Goal: Transaction & Acquisition: Purchase product/service

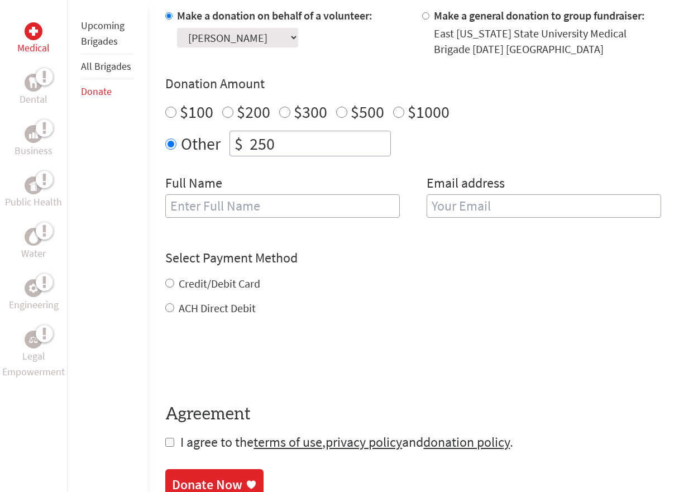
scroll to position [354, 0]
click at [218, 282] on label "Credit/Debit Card" at bounding box center [220, 283] width 82 height 14
click at [174, 282] on input "Credit/Debit Card" at bounding box center [169, 282] width 9 height 9
radio input "true"
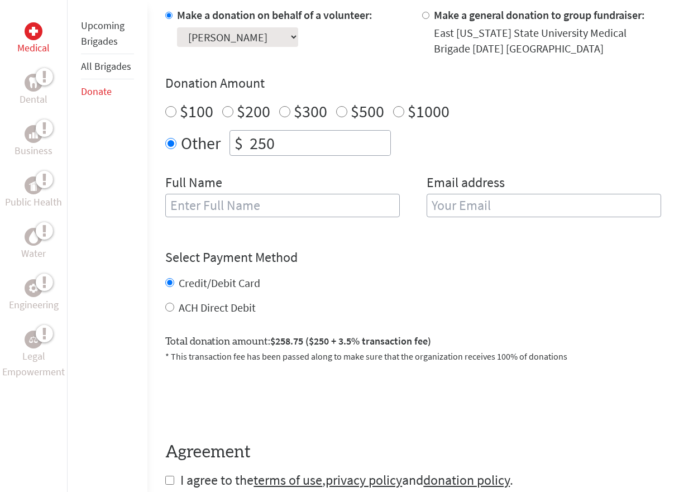
click at [326, 206] on input "text" at bounding box center [282, 205] width 235 height 23
type input "[PERSON_NAME]"
type input "[EMAIL_ADDRESS][DOMAIN_NAME]"
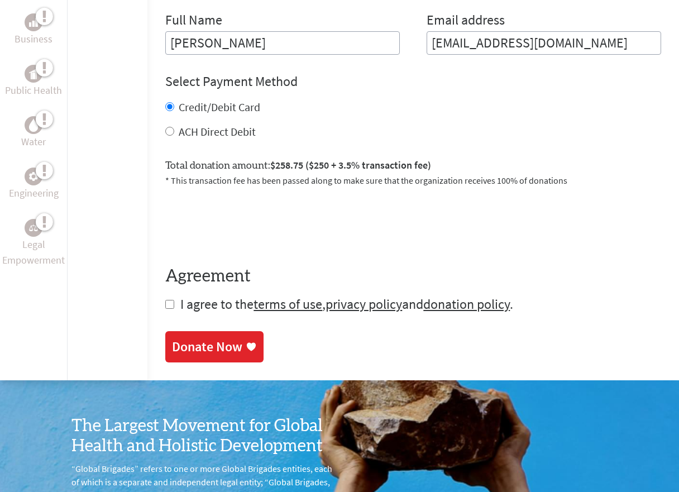
scroll to position [529, 0]
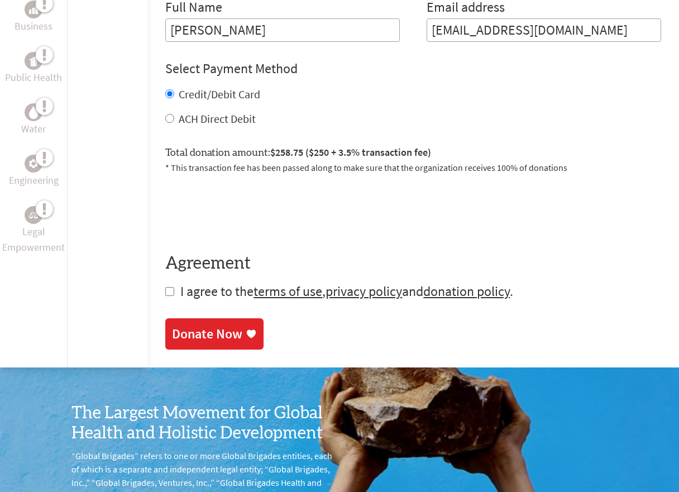
click at [206, 290] on span "I agree to the terms of use , privacy policy and donation policy ." at bounding box center [346, 291] width 333 height 17
click at [169, 289] on input "checkbox" at bounding box center [169, 291] width 9 height 9
checkbox input "true"
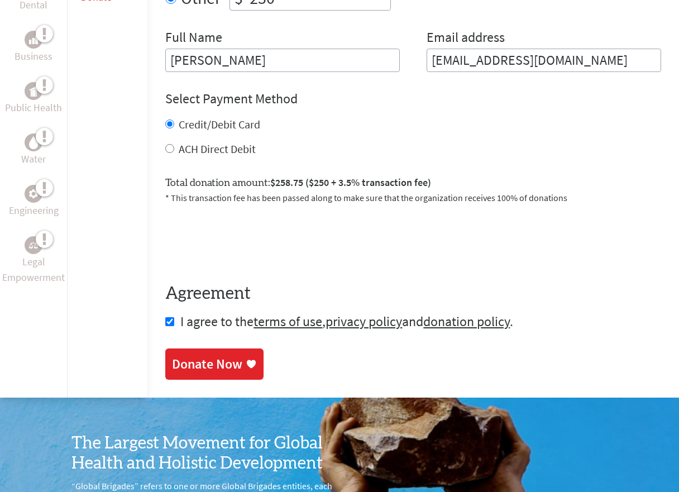
scroll to position [545, 0]
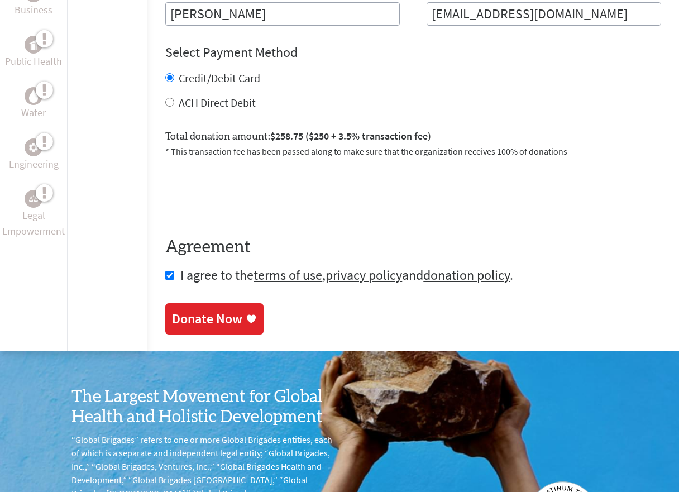
click at [235, 319] on div "Donate Now" at bounding box center [207, 319] width 70 height 18
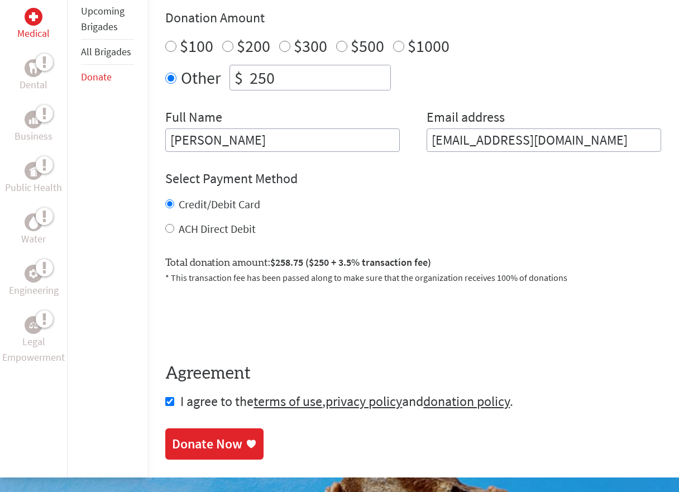
scroll to position [453, 0]
